Goal: Entertainment & Leisure: Consume media (video, audio)

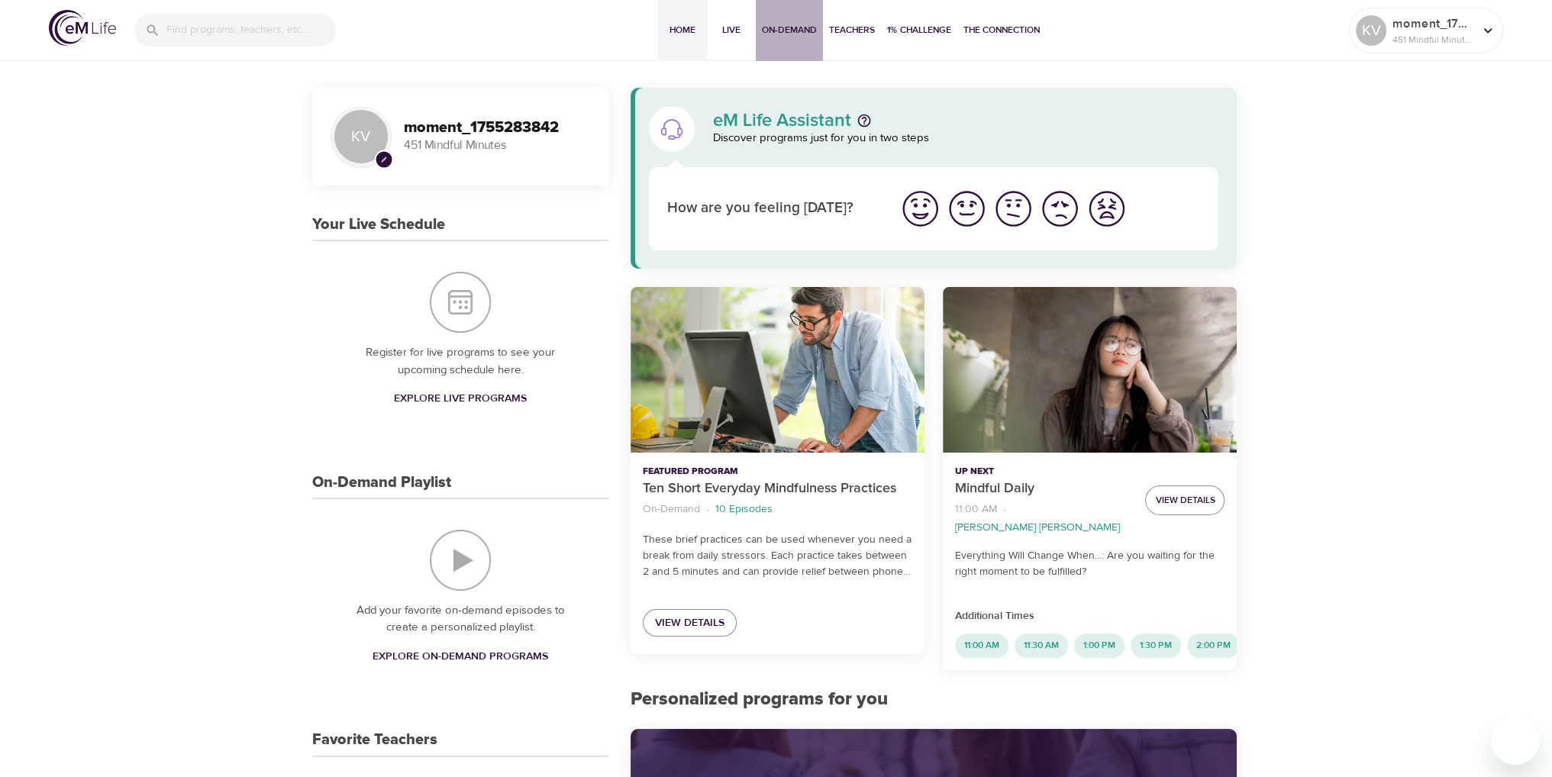
click at [798, 24] on span "On-Demand" at bounding box center [789, 30] width 55 height 16
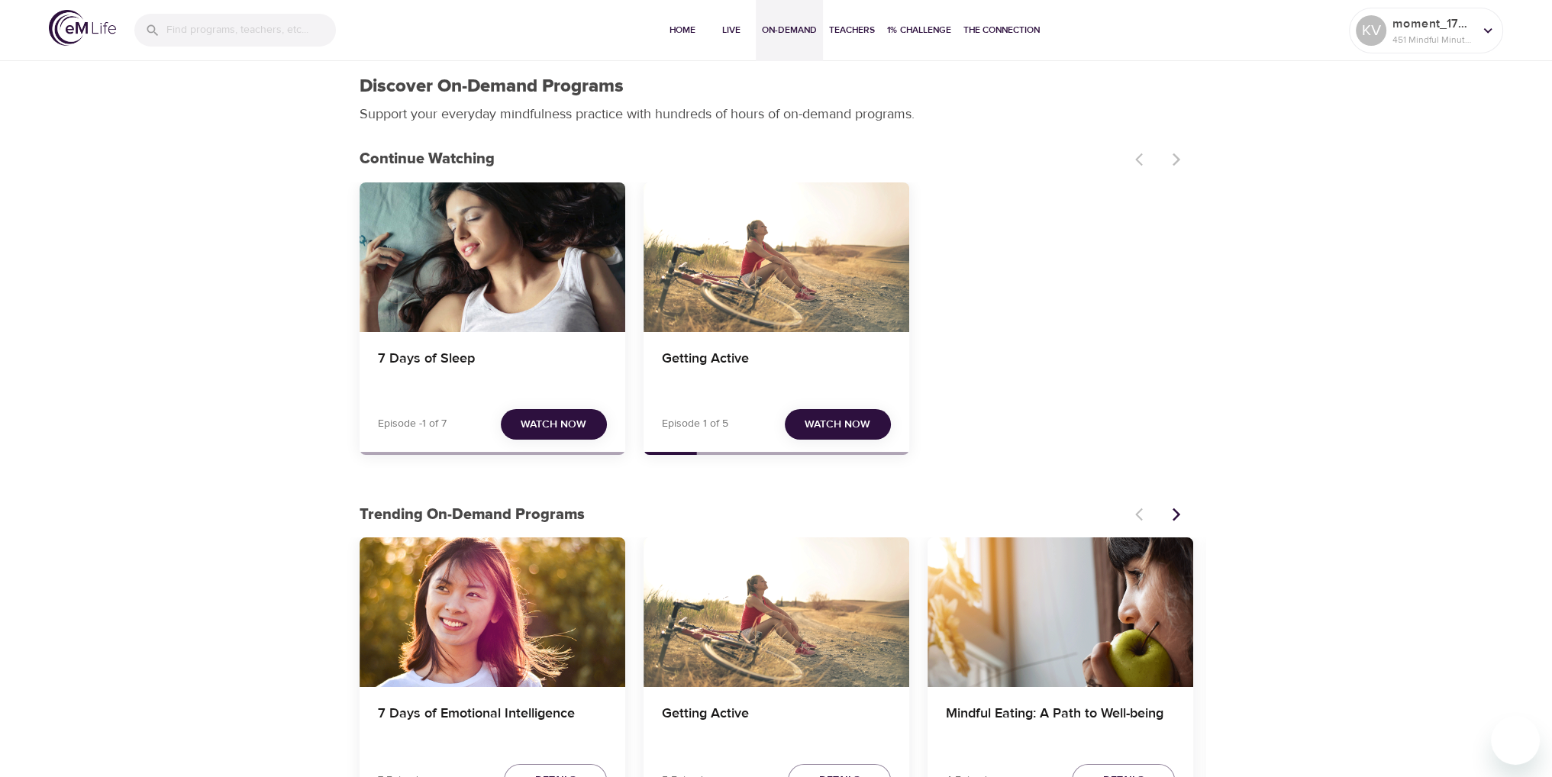
click at [806, 414] on button "Watch Now" at bounding box center [838, 424] width 106 height 31
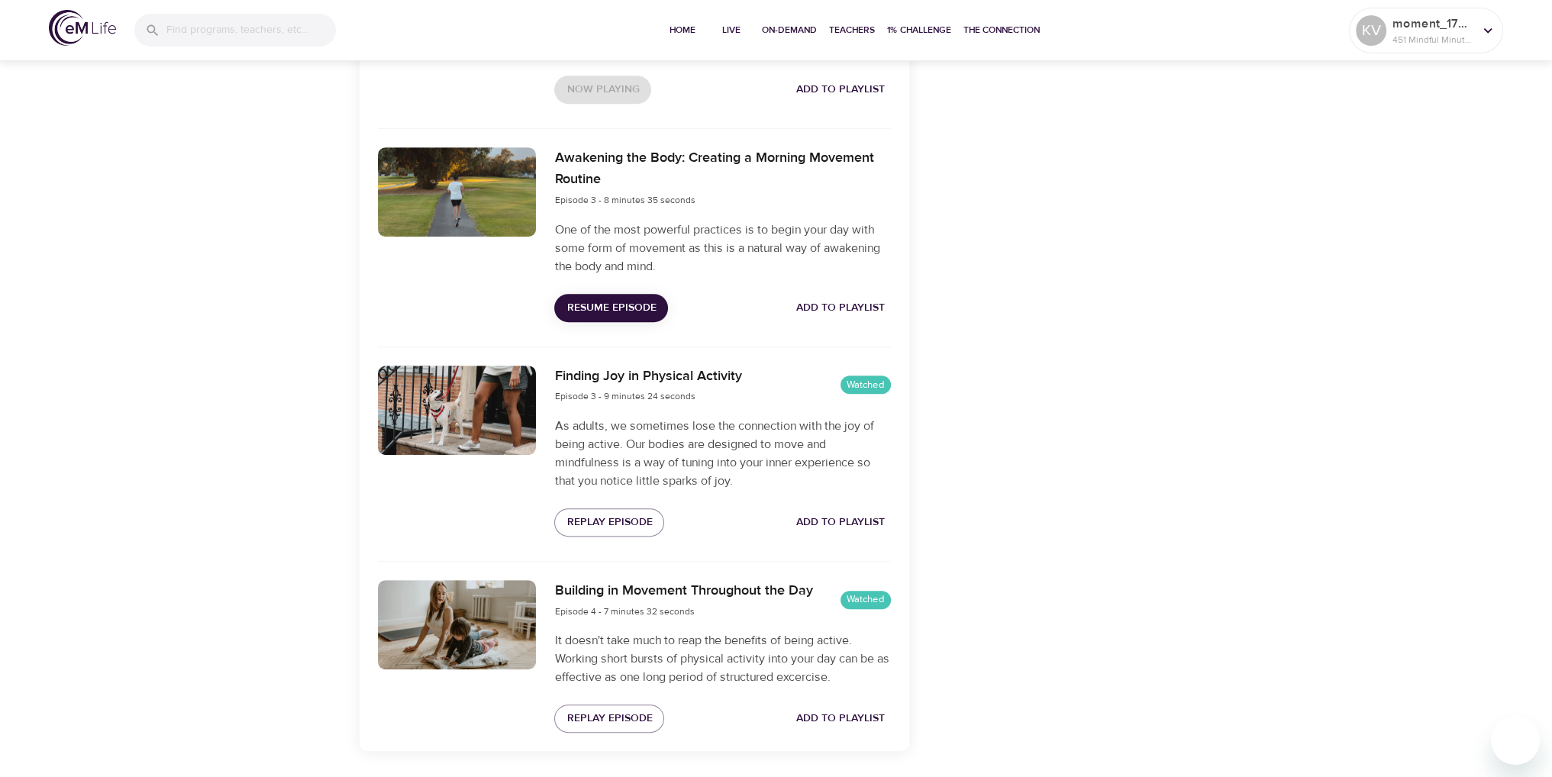
scroll to position [975, 0]
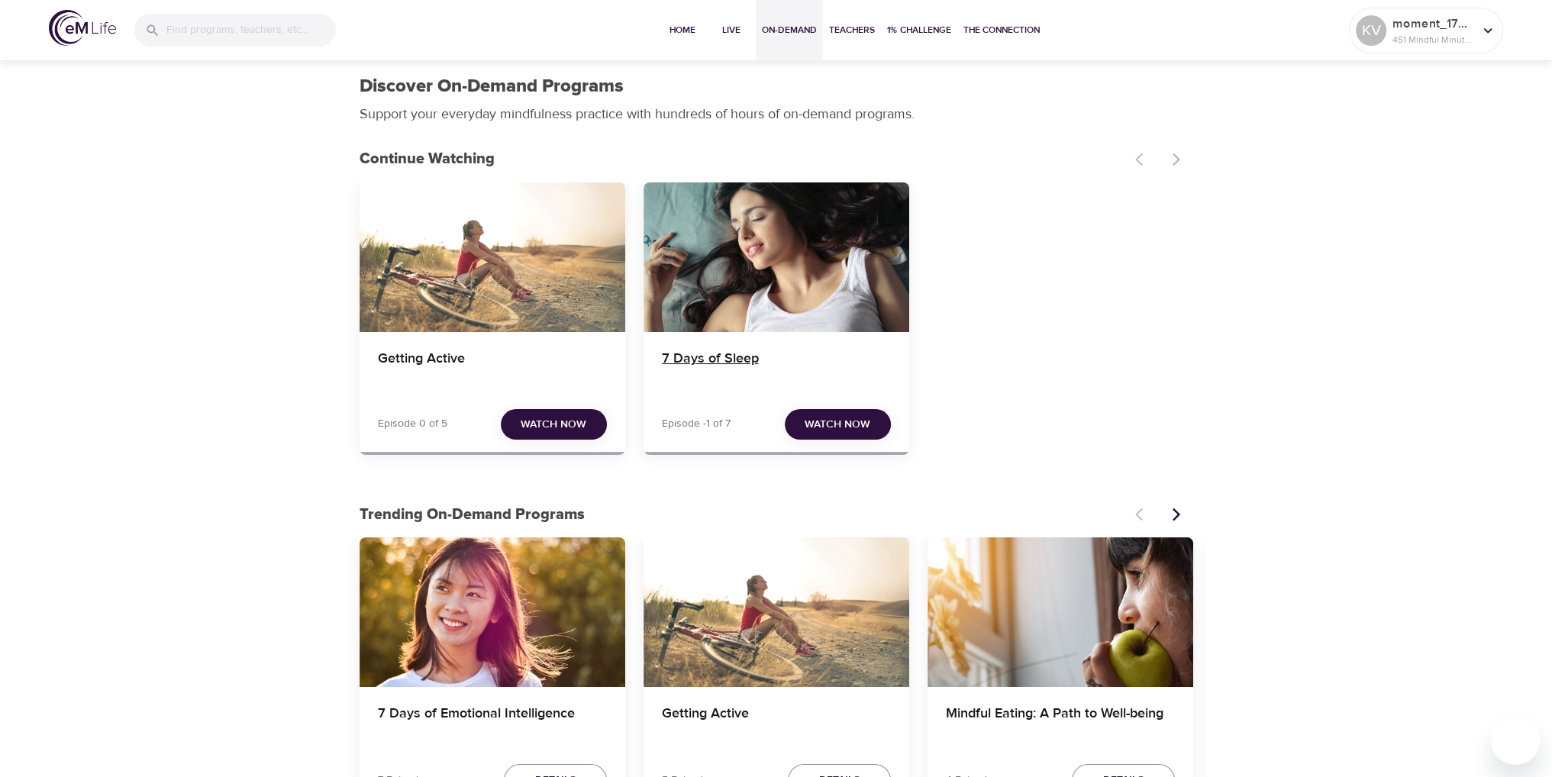
click at [859, 374] on h4 "7 Days of Sleep" at bounding box center [776, 368] width 229 height 37
